Goal: Navigation & Orientation: Understand site structure

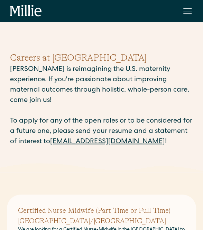
click at [190, 20] on div "About Services Maternity Gynecology Classes & Other Support Locations Berkeley …" at bounding box center [101, 11] width 203 height 22
click at [189, 17] on div "menu" at bounding box center [187, 11] width 17 height 17
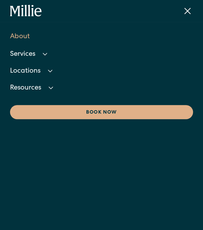
click at [37, 36] on link "About" at bounding box center [101, 37] width 182 height 19
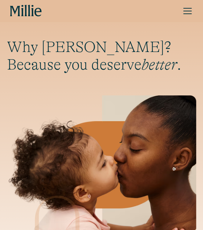
click at [19, 8] on icon "home" at bounding box center [15, 11] width 10 height 10
drag, startPoint x: 0, startPoint y: 0, endPoint x: 164, endPoint y: 32, distance: 166.9
click at [164, 32] on div "Why Millie? Because you deserve better ." at bounding box center [101, 150] width 203 height 300
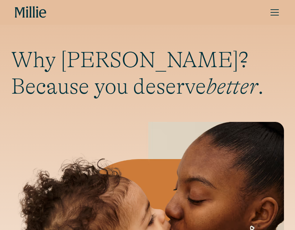
click at [202, 20] on div "menu" at bounding box center [275, 12] width 17 height 17
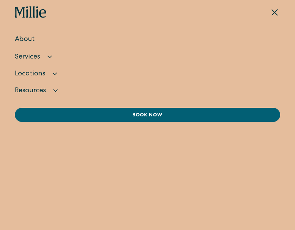
click at [23, 37] on link "About" at bounding box center [148, 39] width 266 height 19
